Goal: Transaction & Acquisition: Purchase product/service

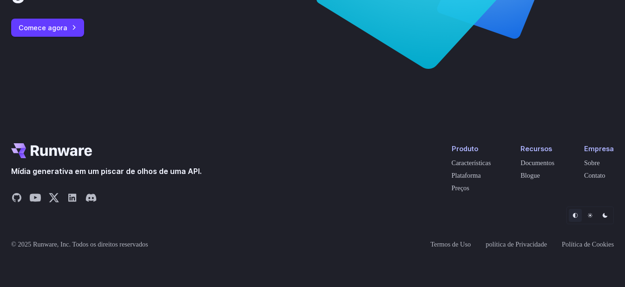
scroll to position [3784, 0]
click at [452, 191] on font "Preços" at bounding box center [461, 187] width 18 height 7
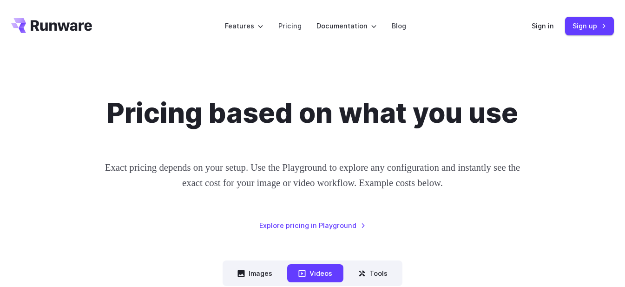
scroll to position [186, 0]
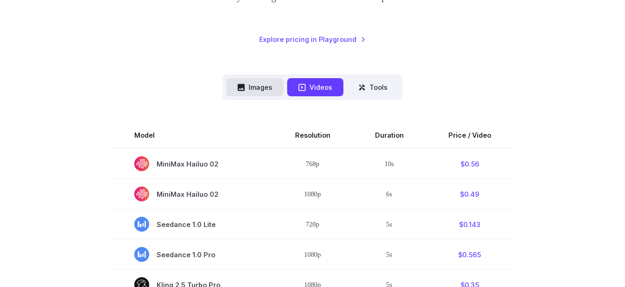
click at [260, 91] on button "Images" at bounding box center [254, 87] width 57 height 18
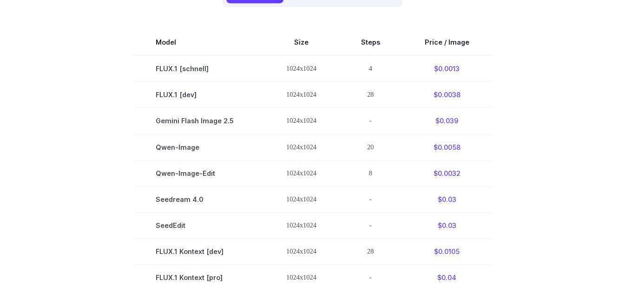
scroll to position [0, 0]
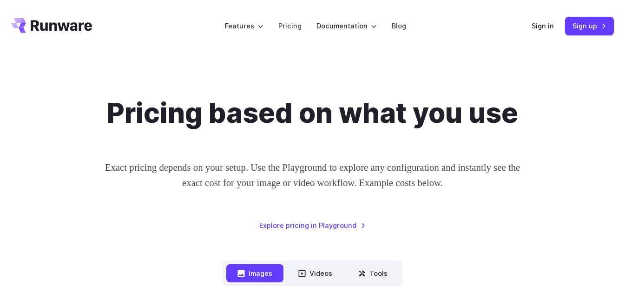
click at [535, 131] on div "Pricing based on what you use Exact pricing depends on your setup. Use the Play…" at bounding box center [312, 164] width 603 height 134
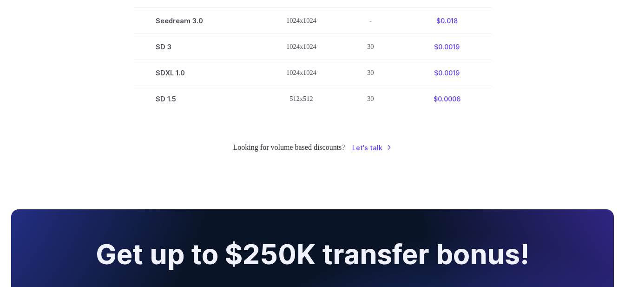
scroll to position [837, 0]
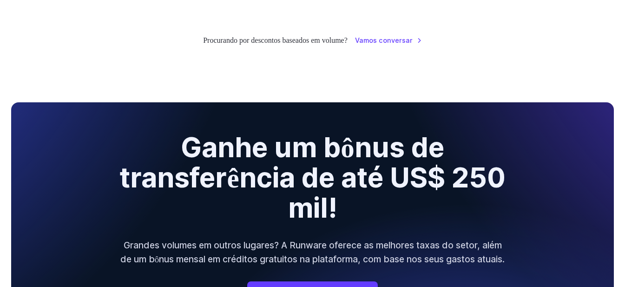
scroll to position [967, 0]
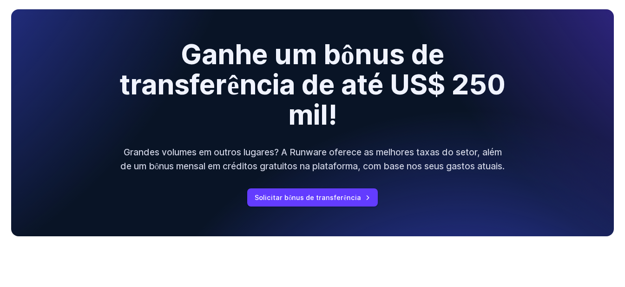
click at [539, 94] on div "Ganhe um bônus de transferência de até US$ 250 mil! Grandes volumes em outros l…" at bounding box center [312, 122] width 603 height 227
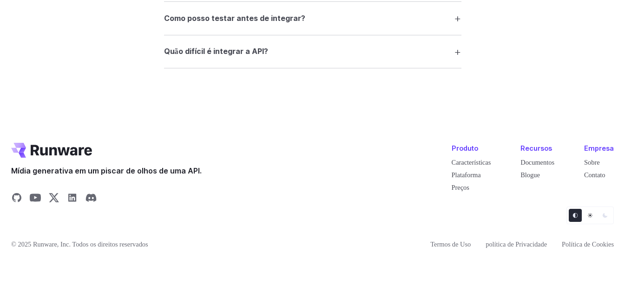
scroll to position [1992, 0]
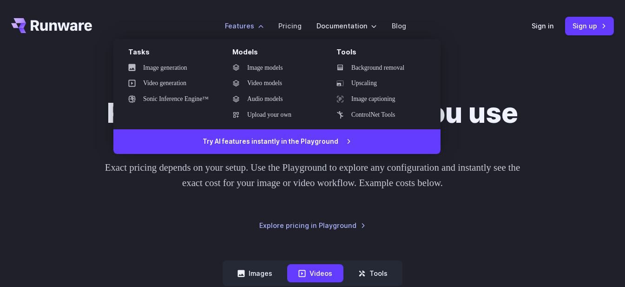
scroll to position [1977, 0]
